Goal: Information Seeking & Learning: Learn about a topic

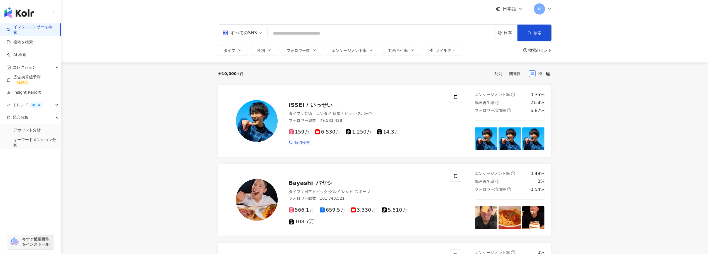
click at [293, 38] on input "search" at bounding box center [381, 33] width 223 height 11
click at [293, 34] on input "search" at bounding box center [381, 33] width 223 height 11
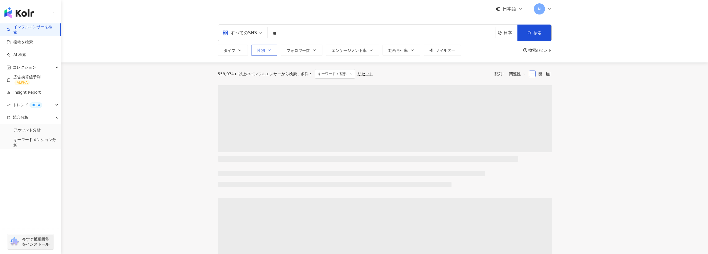
type input "**"
click at [261, 50] on span "性別" at bounding box center [261, 50] width 8 height 4
click at [225, 50] on span "タイプ" at bounding box center [230, 50] width 12 height 4
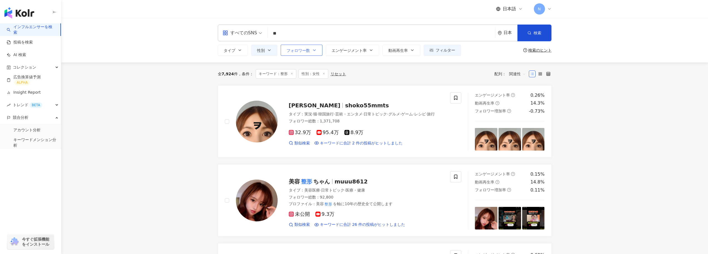
click at [310, 52] on span "フォロワー数" at bounding box center [298, 50] width 23 height 4
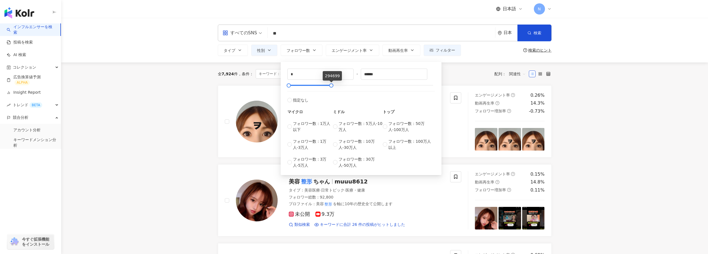
drag, startPoint x: 430, startPoint y: 86, endPoint x: 331, endPoint y: 72, distance: 99.5
click at [331, 72] on body "インフルエンサーを検索 投稿を検索 AI 検索 コレクション 広告換算値予測 ALPHA Insight Report トレンド BETA 競合分析 アカウン…" at bounding box center [354, 127] width 708 height 254
drag, startPoint x: 383, startPoint y: 75, endPoint x: 352, endPoint y: 76, distance: 31.5
click at [352, 76] on div "* - ****** 指定なし マイクロ フォロワー数：1万人以下 フォロワー数：1万人-3万人 フォロワー数：3万人-5万人 ミドル フォロワー数：5万人-…" at bounding box center [360, 118] width 147 height 100
type input "**"
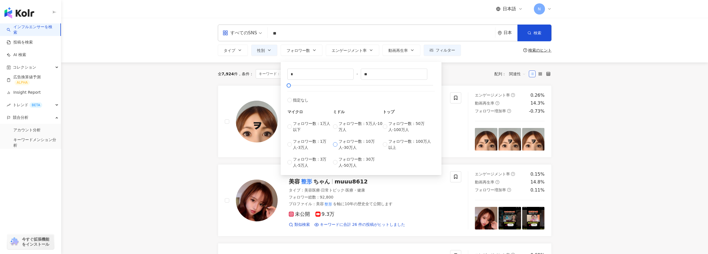
type input "******"
click at [481, 60] on div "すべてのSNS ** 日本 検索 loading 名称や投稿に “ 整形 ” のキーワードを含むインフルエンサー タイプ 性別 フォロワー数 エンゲージメント…" at bounding box center [384, 40] width 647 height 45
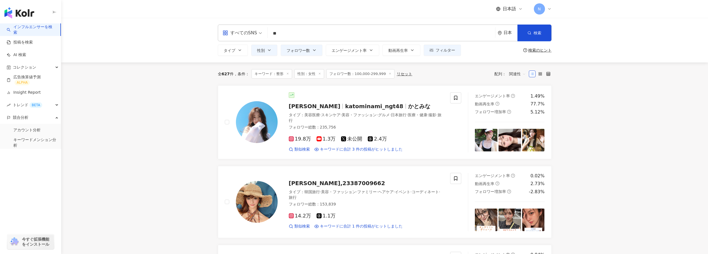
click at [253, 32] on div "すべてのSNS" at bounding box center [240, 32] width 35 height 9
click at [234, 82] on div "YouTube" at bounding box center [242, 79] width 37 height 7
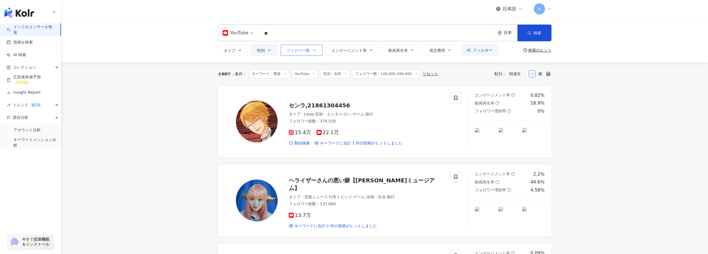
click at [310, 53] on button "フォロワー数" at bounding box center [302, 50] width 42 height 11
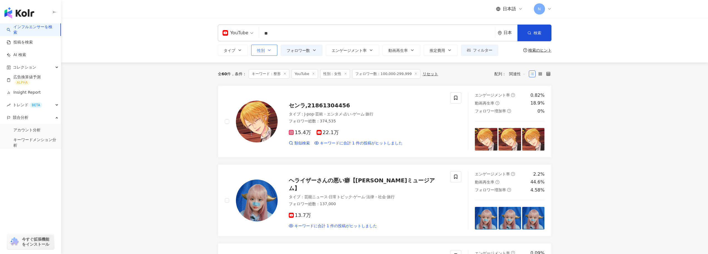
click at [265, 53] on button "性別" at bounding box center [264, 50] width 26 height 11
click at [235, 53] on button "タイプ" at bounding box center [233, 50] width 30 height 11
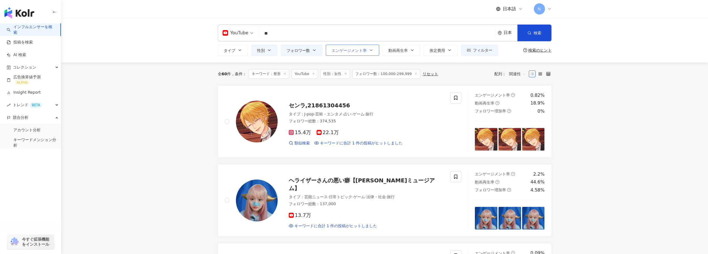
click at [349, 51] on span "エンゲージメント率" at bounding box center [349, 50] width 35 height 4
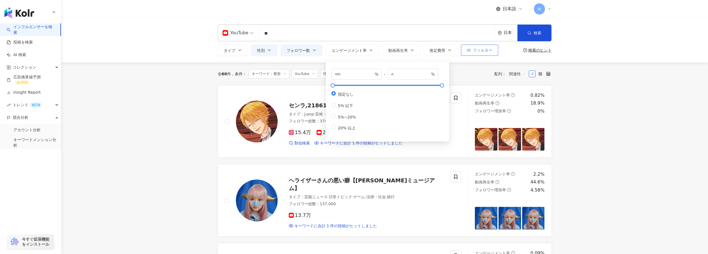
click at [480, 50] on span "フィルター" at bounding box center [482, 50] width 19 height 4
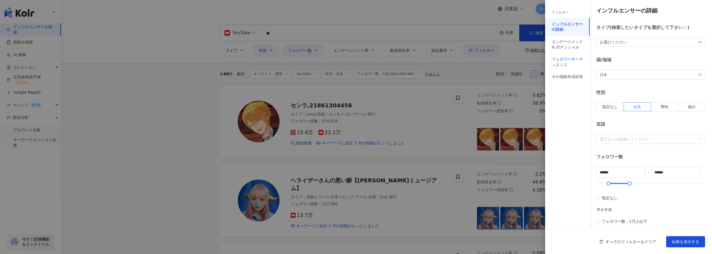
click at [573, 65] on div "フォロワーオーディエンス" at bounding box center [567, 61] width 31 height 11
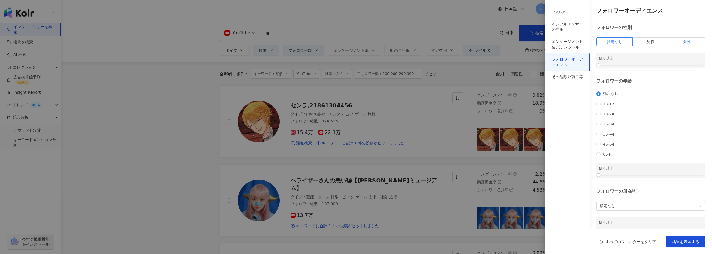
click at [679, 45] on label "女性" at bounding box center [688, 41] width 36 height 9
drag, startPoint x: 600, startPoint y: 67, endPoint x: 661, endPoint y: 70, distance: 60.8
click at [661, 70] on div "フォロワーオーディエンス フォロワーの性別 指定なし 男性 女性 女性 60 %以上 フォロワーの年齢 指定なし 13-17 18-24 25-34 35-4…" at bounding box center [628, 119] width 167 height 239
click at [682, 242] on span "結果を表示する" at bounding box center [685, 241] width 27 height 4
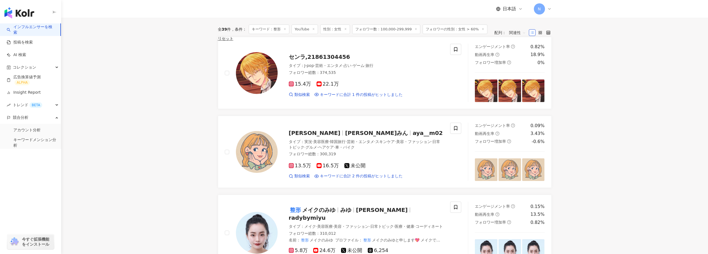
scroll to position [56, 0]
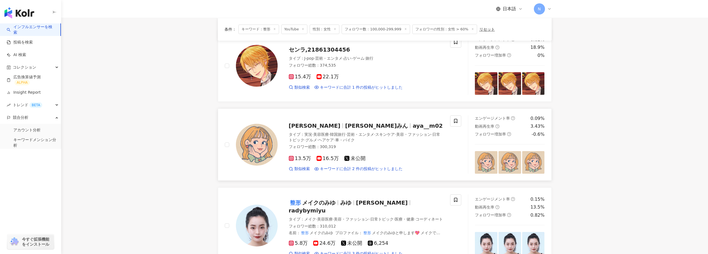
click at [345, 127] on span "あやみん" at bounding box center [376, 125] width 63 height 7
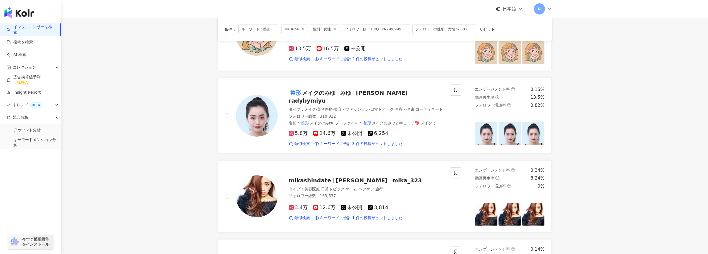
scroll to position [195, 0]
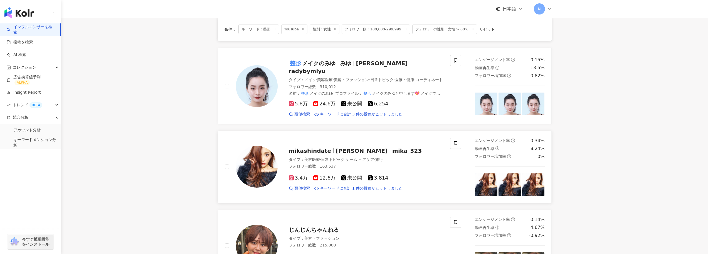
click at [299, 148] on span "mikashindate" at bounding box center [310, 150] width 43 height 7
click at [323, 175] on span "12.6万" at bounding box center [324, 178] width 22 height 6
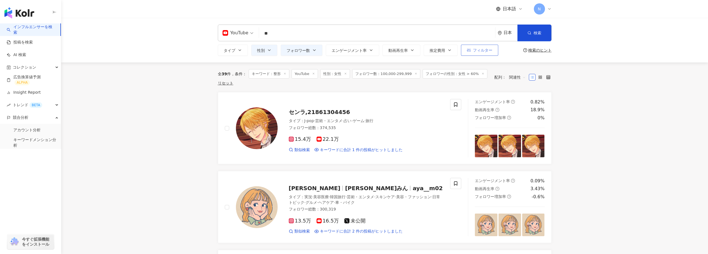
click at [467, 52] on icon "button" at bounding box center [469, 50] width 4 height 4
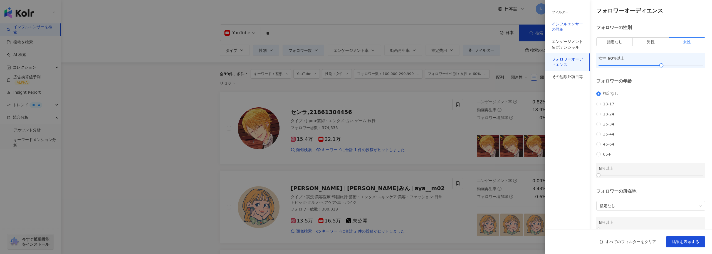
click at [572, 23] on div "インフルエンサーの詳細" at bounding box center [567, 26] width 31 height 11
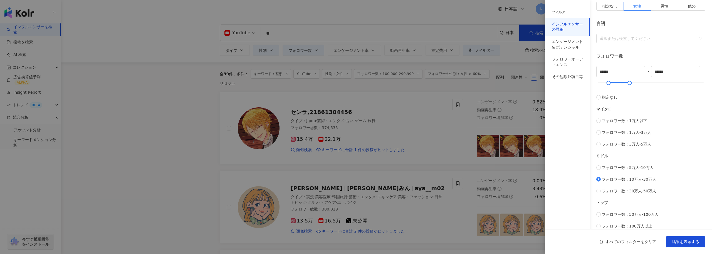
scroll to position [167, 0]
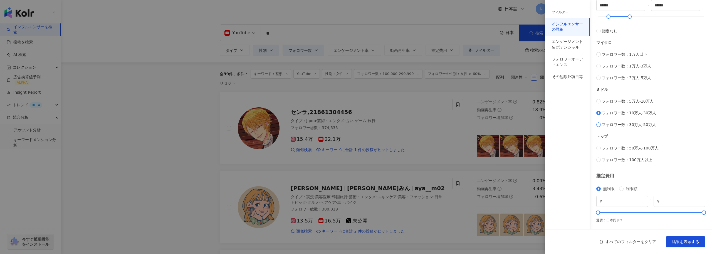
type input "******"
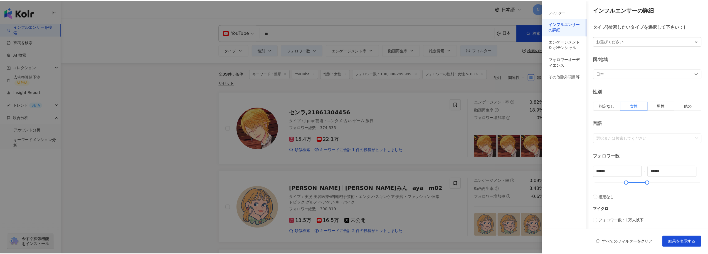
scroll to position [0, 0]
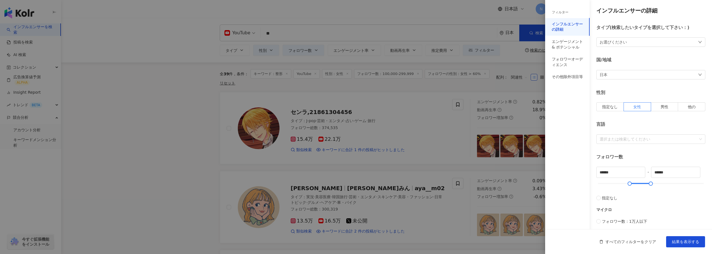
click at [638, 43] on div "お選びください" at bounding box center [651, 41] width 109 height 9
click at [638, 43] on div "お選びください 芸術・エンタメ 美容・ファッション 気候・環境 日常トピック 教育・学習 ファミリー ファイナンス グルメ 占い ゲーム 法律・社会 ライフス…" at bounding box center [651, 41] width 109 height 9
click at [655, 141] on div at bounding box center [648, 139] width 101 height 4
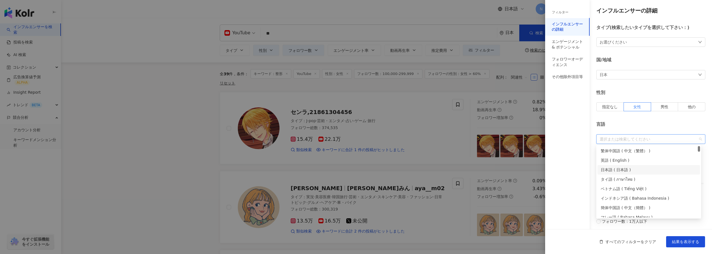
click at [647, 171] on div "日本語 ( 日本語 )" at bounding box center [649, 169] width 96 height 6
click at [648, 122] on div "言語" at bounding box center [651, 124] width 109 height 6
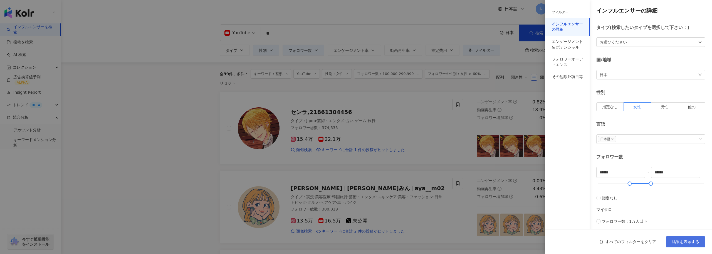
click at [675, 239] on span "結果を表示する" at bounding box center [685, 241] width 27 height 4
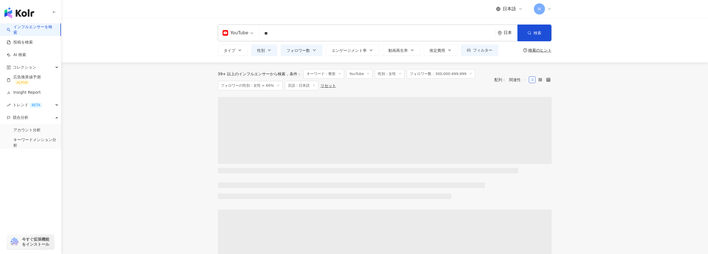
drag, startPoint x: 171, startPoint y: 116, endPoint x: 272, endPoint y: 38, distance: 128.0
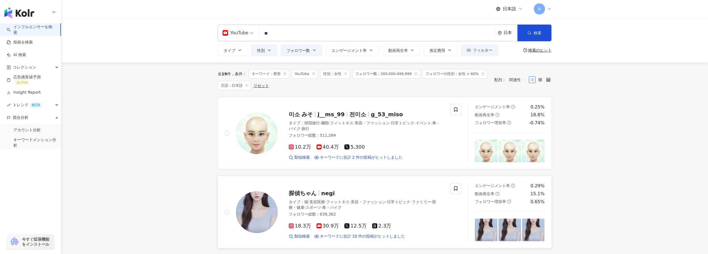
click at [315, 195] on span "探偵ちゃん" at bounding box center [303, 193] width 28 height 7
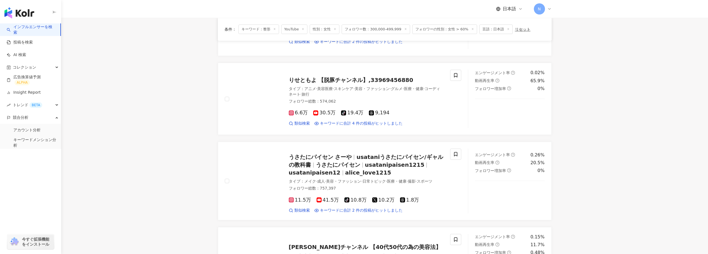
scroll to position [473, 0]
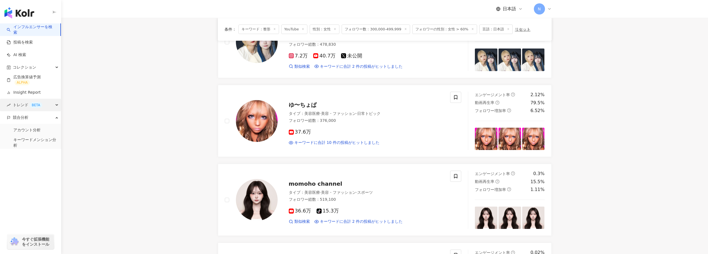
click at [47, 106] on div "トレンド BETA" at bounding box center [30, 105] width 61 height 13
click at [45, 132] on link "ハッシュタグ観測" at bounding box center [28, 130] width 31 height 6
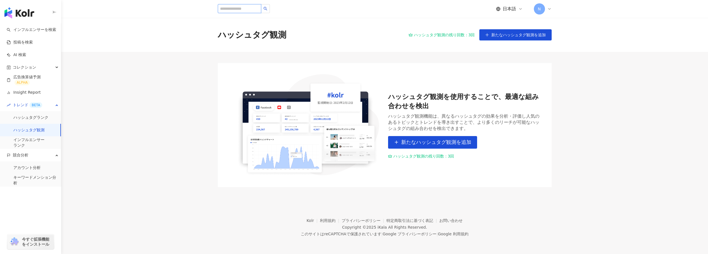
click at [237, 10] on input "search" at bounding box center [239, 8] width 43 height 9
type input "*"
click at [190, 117] on main "ハッシュタグ観測 ハッシュタグ観測の残り回数：3回 新たなハッシュタグ観測を追加 ハッシュタグ観測を使用することで、最適な組み合わせを検出 ハッシュタグ観測機…" at bounding box center [384, 102] width 647 height 169
click at [36, 139] on link "インフルエンサー ランク" at bounding box center [28, 142] width 31 height 11
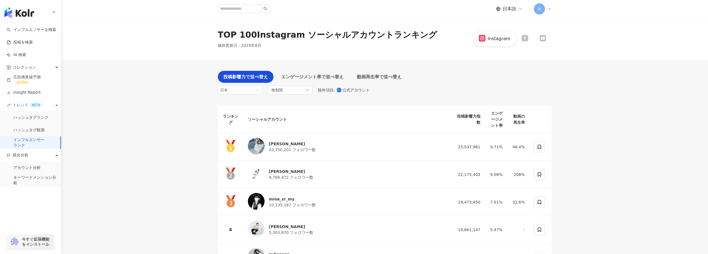
click at [165, 118] on main "TOP 100 Instagram ソーシャルアカウントランキング 最終更新日 ： 2025年8月 Instagram 投稿影響力で並べ替え エンゲージメント…" at bounding box center [384, 219] width 647 height 402
click at [38, 170] on link "アカウント分析" at bounding box center [26, 168] width 27 height 6
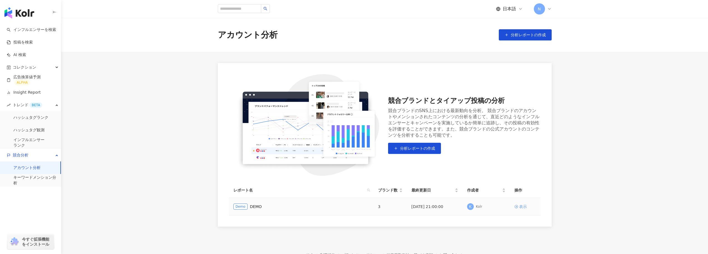
click at [524, 206] on div "表示" at bounding box center [523, 206] width 8 height 6
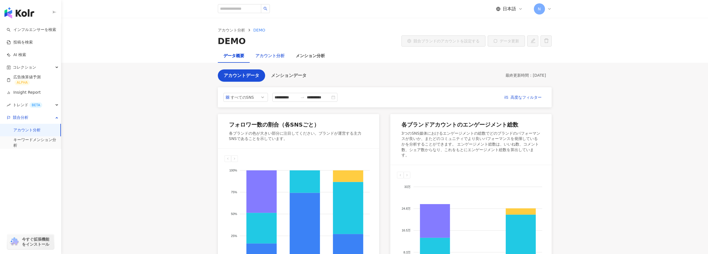
click at [272, 51] on div "アカウント分析" at bounding box center [270, 55] width 40 height 13
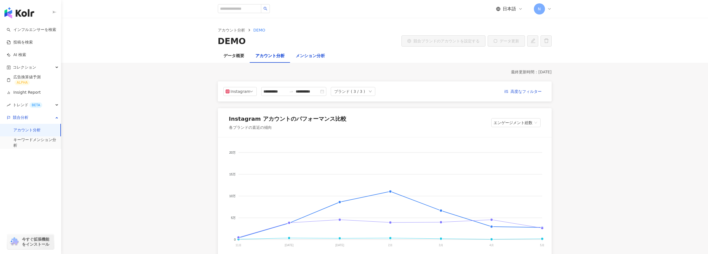
click at [311, 58] on div "メンション分析" at bounding box center [310, 56] width 29 height 7
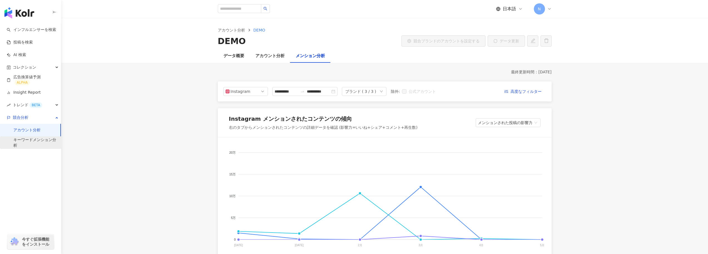
click at [51, 141] on link "キーワードメンション分析" at bounding box center [34, 142] width 43 height 11
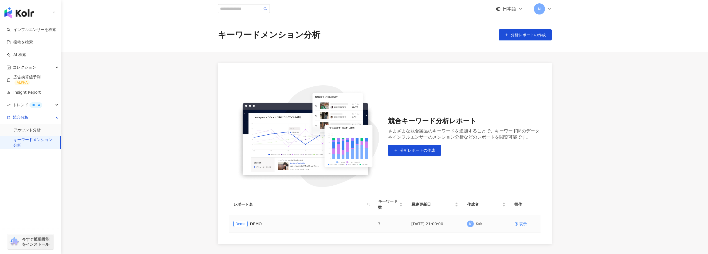
click at [409, 220] on td "2024/12/01 21:00:00" at bounding box center [435, 224] width 56 height 18
click at [431, 221] on td "2024/12/01 21:00:00" at bounding box center [435, 224] width 56 height 18
click at [519, 220] on div "表示" at bounding box center [523, 223] width 8 height 6
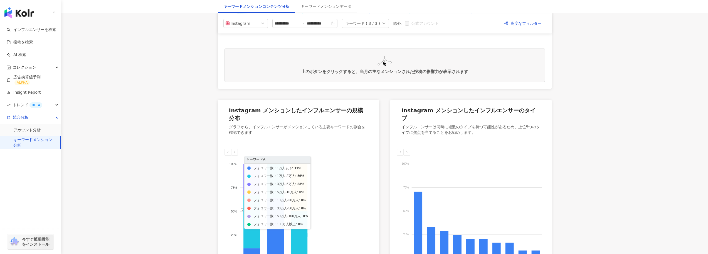
scroll to position [196, 0]
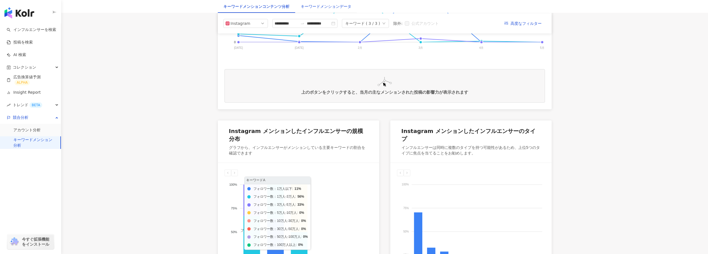
click at [309, 9] on div "キーワードメンションデータ" at bounding box center [326, 6] width 51 height 6
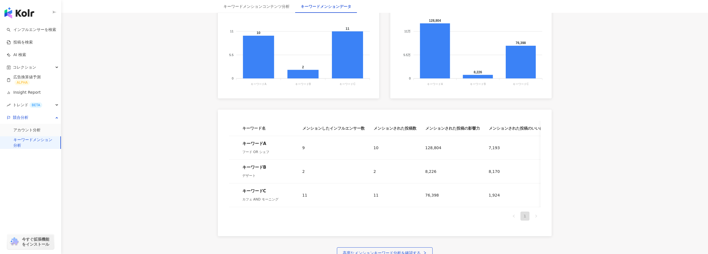
scroll to position [195, 0]
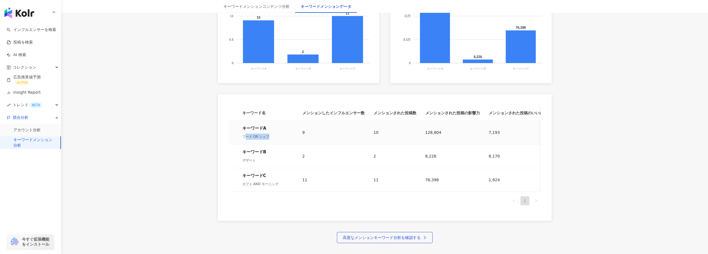
drag, startPoint x: 245, startPoint y: 138, endPoint x: 277, endPoint y: 138, distance: 32.0
click at [277, 138] on div "フード OR シェフ" at bounding box center [267, 136] width 51 height 6
drag, startPoint x: 247, startPoint y: 153, endPoint x: 250, endPoint y: 157, distance: 5.6
click at [250, 157] on div "キーワードB デザート" at bounding box center [267, 156] width 51 height 14
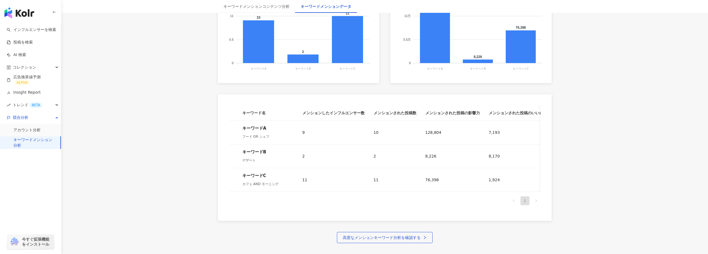
click at [195, 171] on main "**********" at bounding box center [384, 32] width 647 height 419
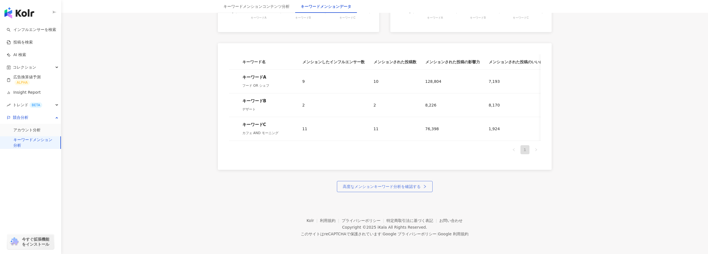
scroll to position [250, 0]
click at [372, 185] on span "高度なメンションキーワード分析を確認する" at bounding box center [382, 186] width 78 height 4
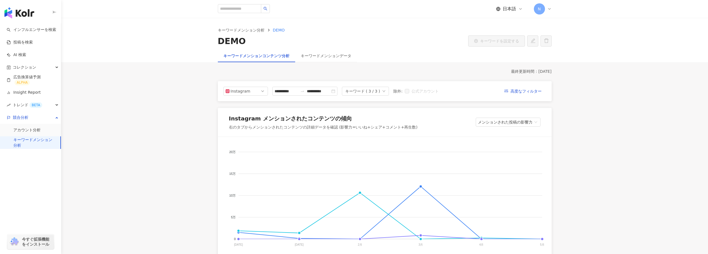
click at [40, 140] on link "キーワードメンション分析" at bounding box center [34, 142] width 43 height 11
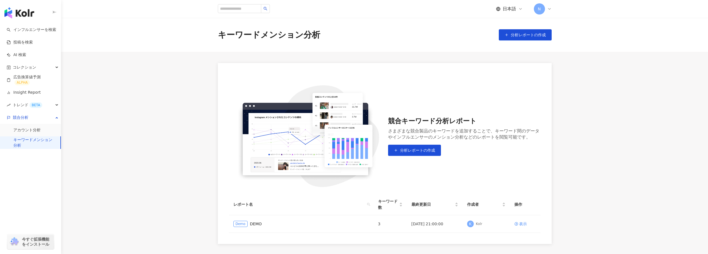
click at [197, 96] on main "キーワードメンション分析 分析レポートの作成 競合キーワード分析レポート さまざまな競合製品のキーワードを追加することで、キーワード間のデータやインフルエンサ…" at bounding box center [384, 131] width 647 height 226
click at [42, 32] on link "インフルエンサーを検索" at bounding box center [32, 30] width 50 height 6
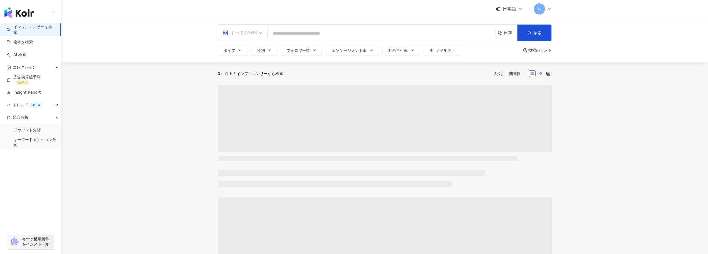
click at [245, 35] on div "すべてのSNS" at bounding box center [240, 32] width 35 height 9
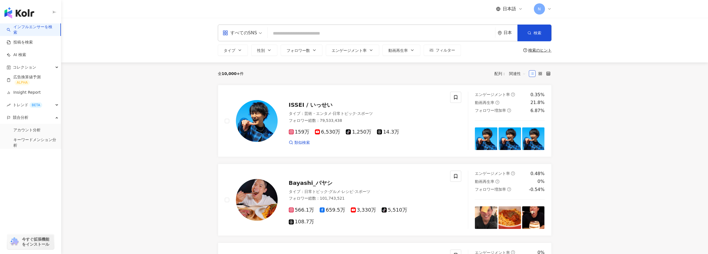
click at [324, 115] on span "芸術・エンタメ" at bounding box center [317, 113] width 27 height 4
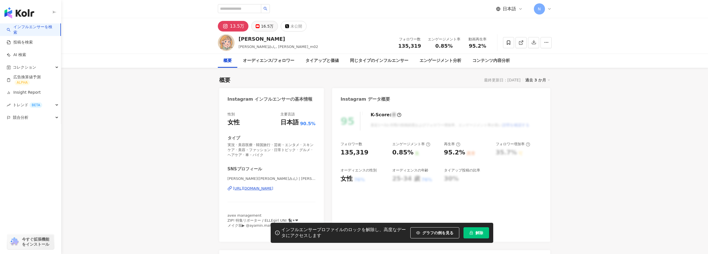
click at [261, 24] on div "16.5万" at bounding box center [267, 26] width 13 height 8
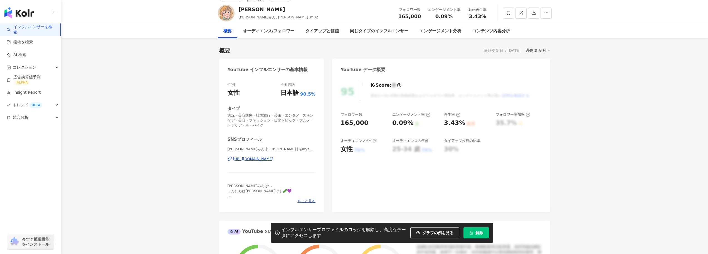
scroll to position [48, 0]
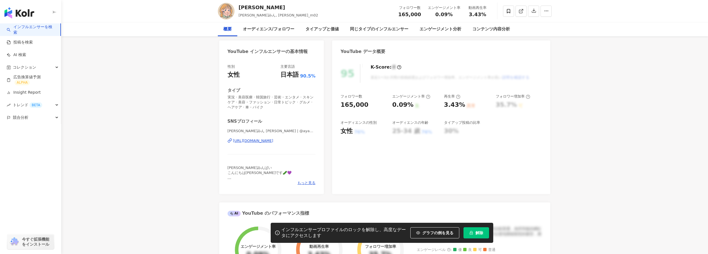
click at [244, 138] on div "https://www.youtube.com/channel/UC7pgQKr3zvUwsdSpOuUJBLQ" at bounding box center [253, 140] width 40 height 5
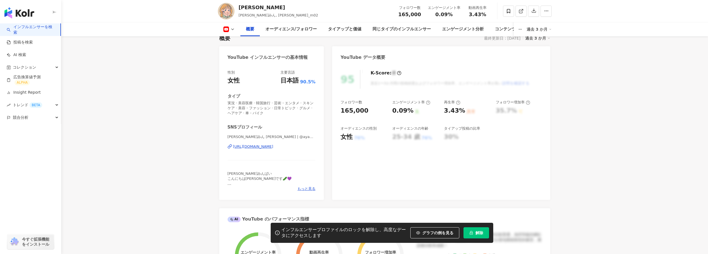
scroll to position [0, 0]
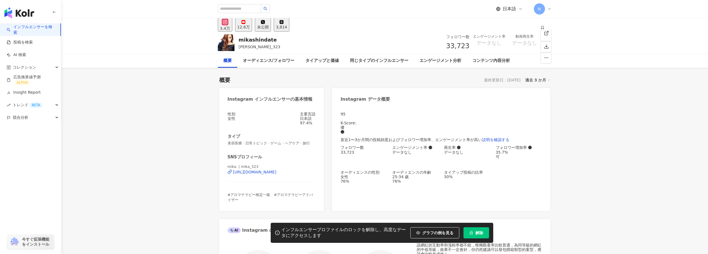
click at [245, 23] on rect at bounding box center [243, 22] width 3 height 2
click at [250, 28] on div "12.6万" at bounding box center [243, 27] width 13 height 4
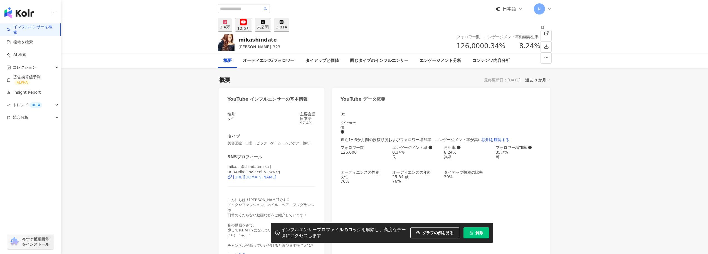
click at [264, 179] on div "https://www.youtube.com/channel/UCi4Odk8FP4SZY6l_y2oxKXg" at bounding box center [254, 176] width 43 height 4
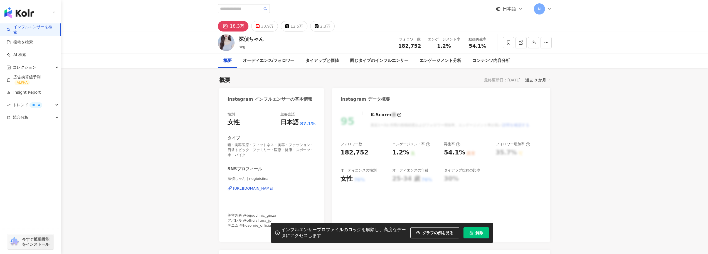
click at [267, 26] on div "30.9万" at bounding box center [267, 26] width 13 height 8
click at [268, 26] on div "30.9万" at bounding box center [267, 26] width 13 height 8
click at [249, 188] on div "https://www.youtube.com/channel/UCBVrKKJOhch0iTtmEsA5DSQ" at bounding box center [253, 188] width 40 height 5
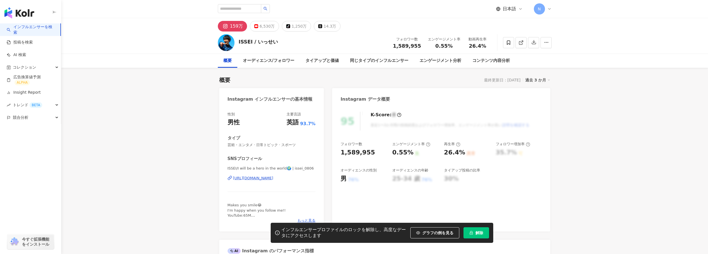
click at [252, 178] on div "[URL][DOMAIN_NAME]" at bounding box center [253, 177] width 40 height 5
click at [258, 26] on button "6,530万" at bounding box center [264, 26] width 29 height 11
click at [246, 177] on div "[URL][DOMAIN_NAME]" at bounding box center [253, 177] width 40 height 5
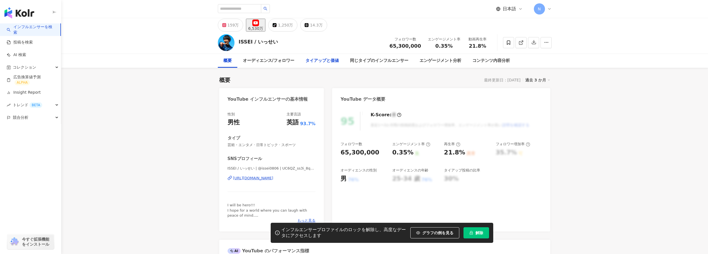
click at [308, 62] on div "タイアップと価値" at bounding box center [322, 60] width 33 height 7
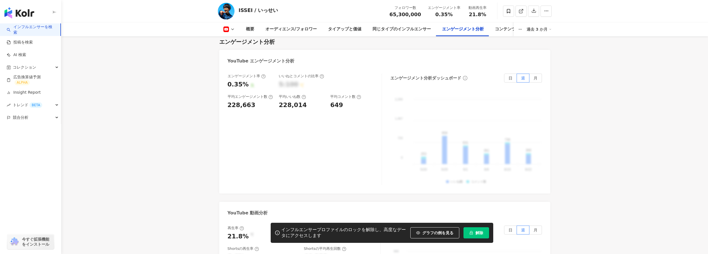
scroll to position [958, 0]
